Goal: Task Accomplishment & Management: Use online tool/utility

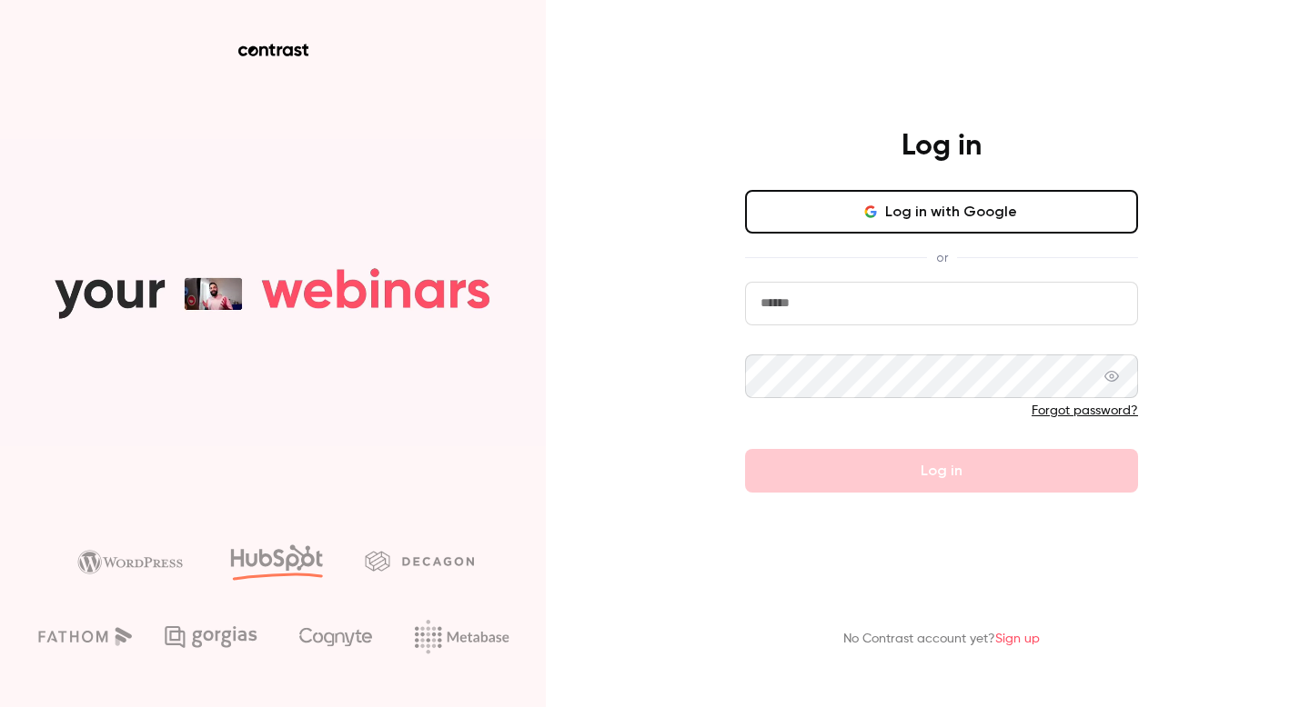
type input "**********"
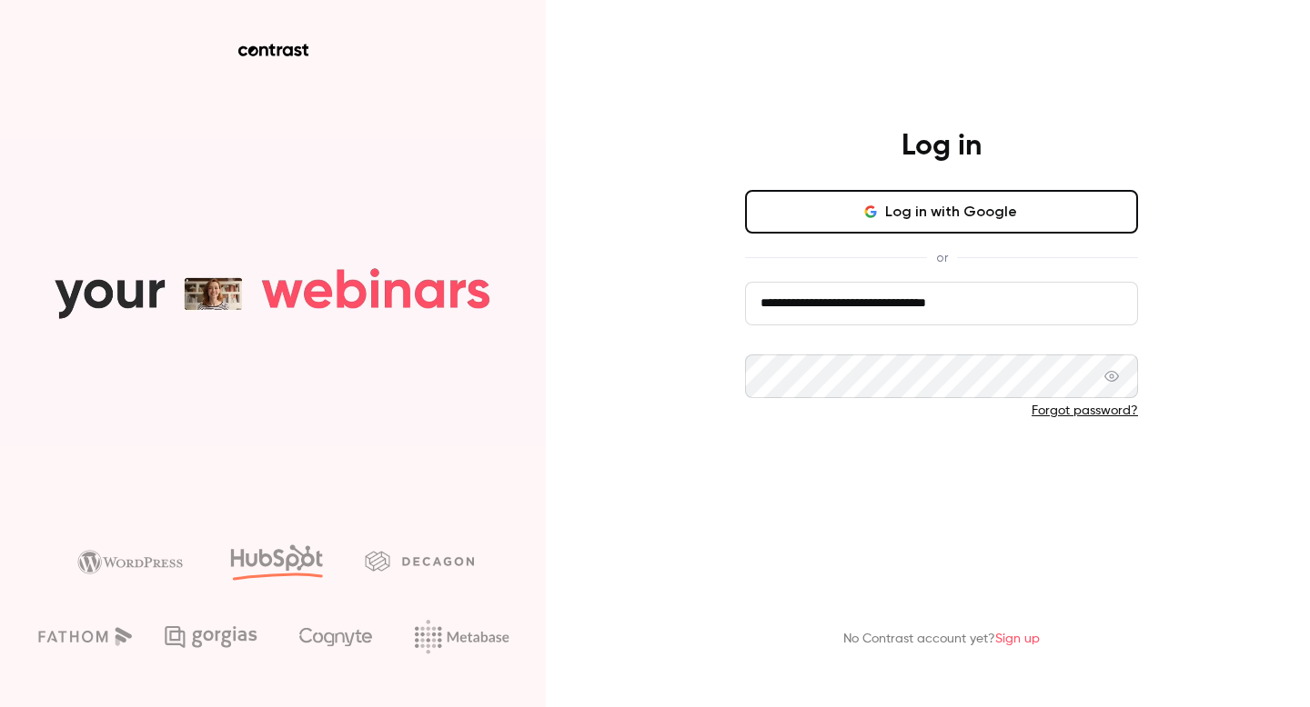
click at [882, 477] on form "**********" at bounding box center [941, 387] width 393 height 211
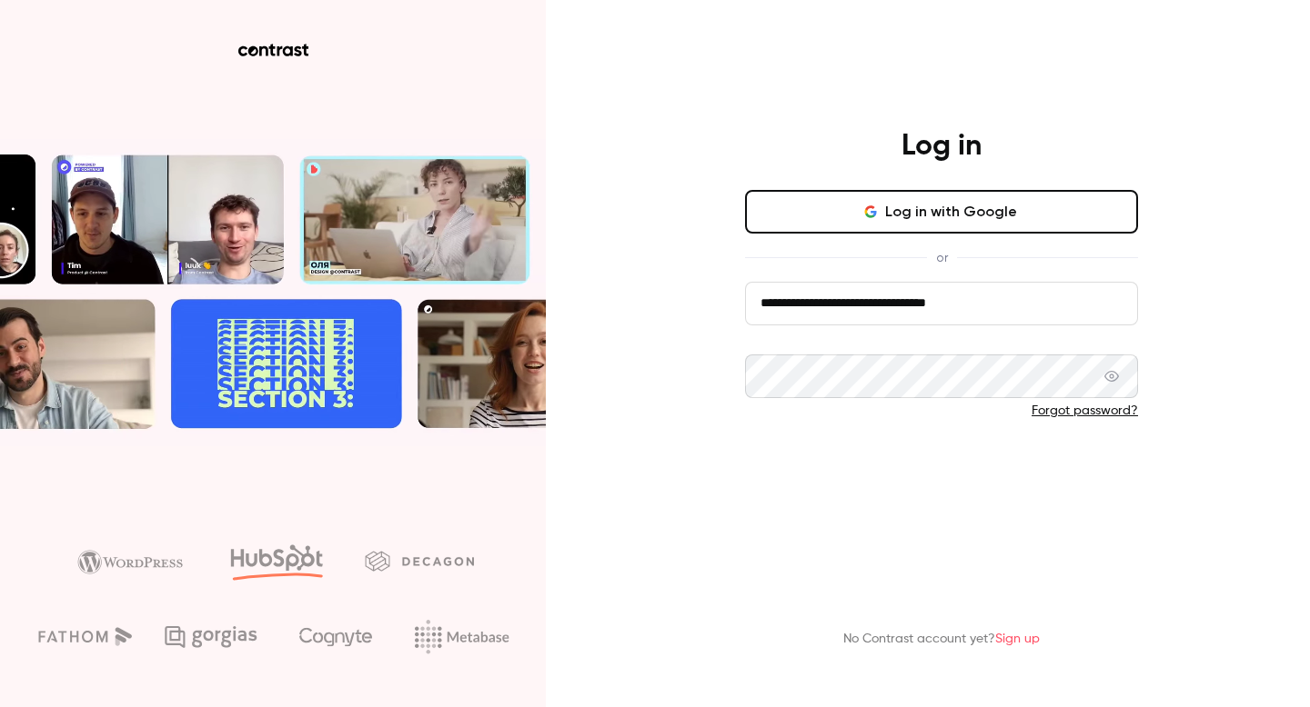
click at [878, 465] on button "Log in" at bounding box center [941, 471] width 393 height 44
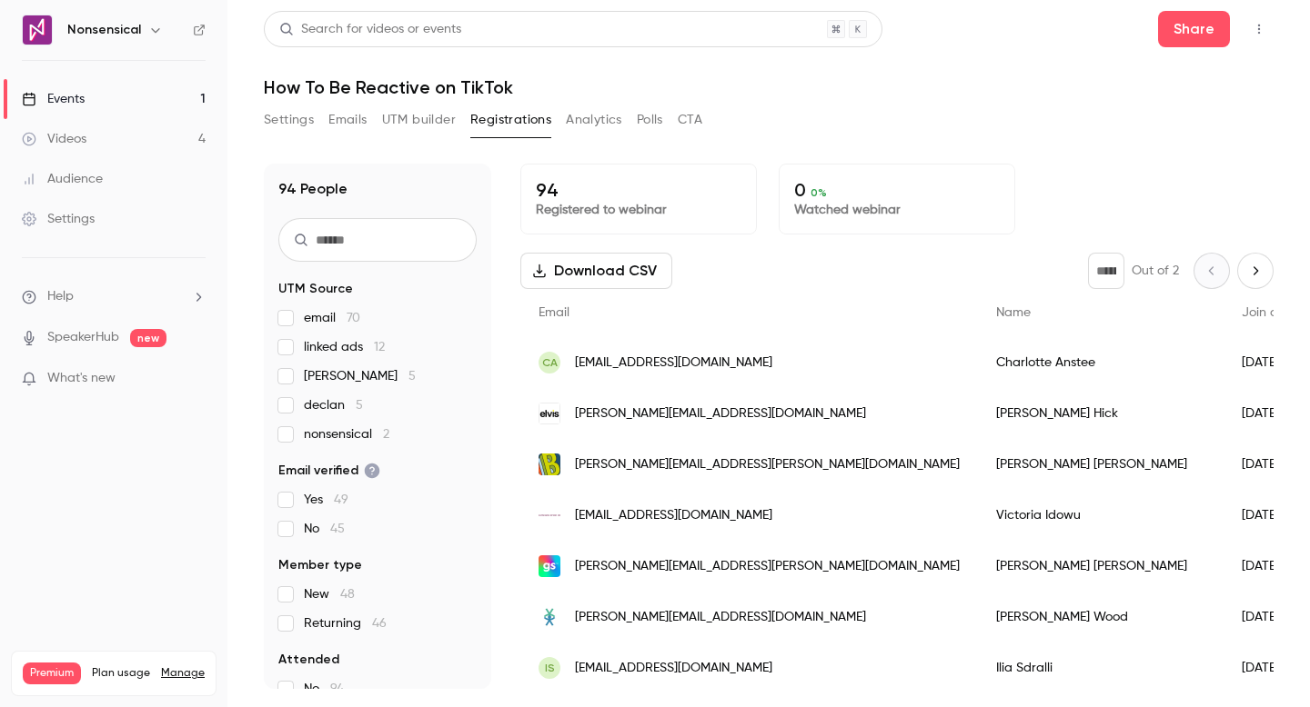
click at [115, 125] on link "Videos 4" at bounding box center [113, 139] width 227 height 40
